Goal: Check status: Check status

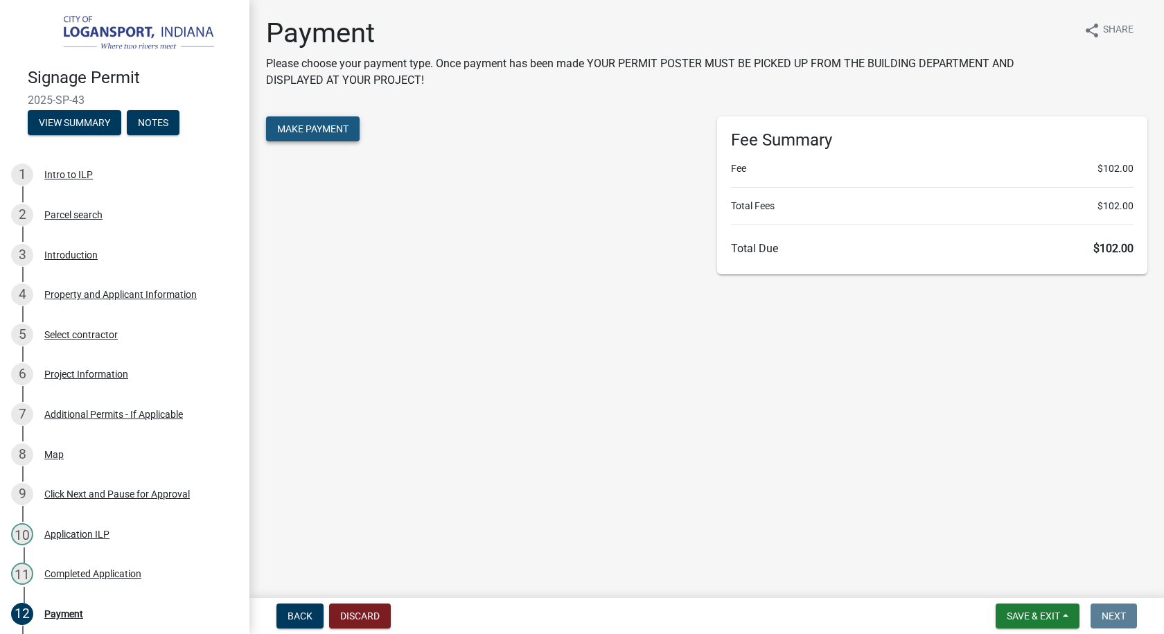
click at [331, 127] on span "Make Payment" at bounding box center [312, 128] width 71 height 11
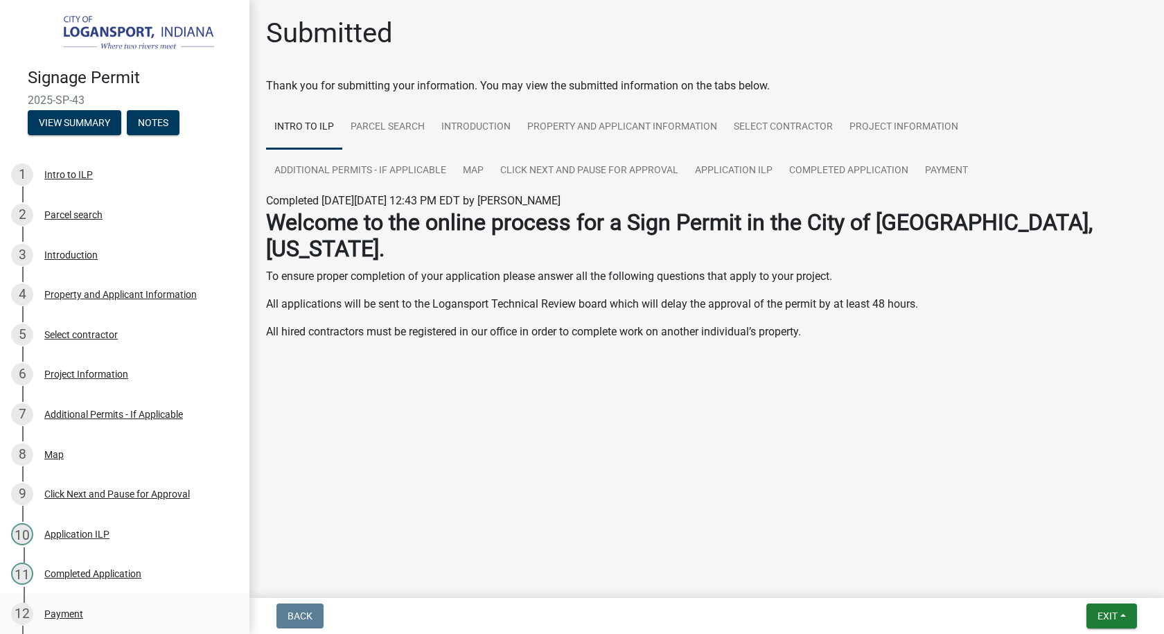
click at [75, 609] on div "Payment" at bounding box center [63, 614] width 39 height 10
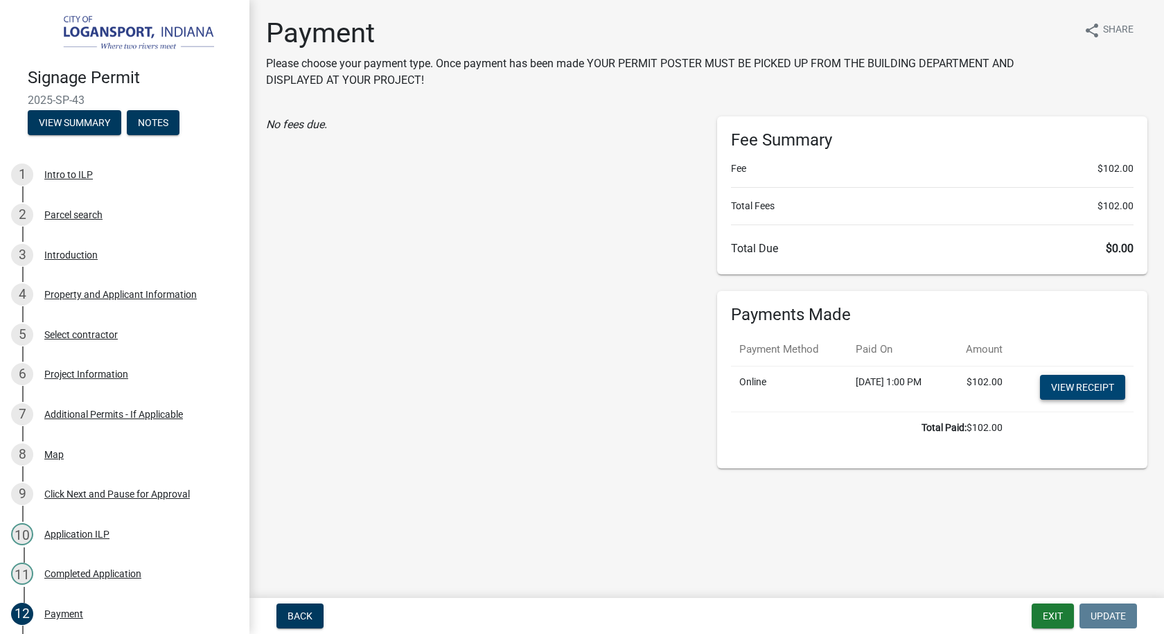
click at [1080, 387] on link "View receipt" at bounding box center [1082, 387] width 85 height 25
